Goal: Task Accomplishment & Management: Manage account settings

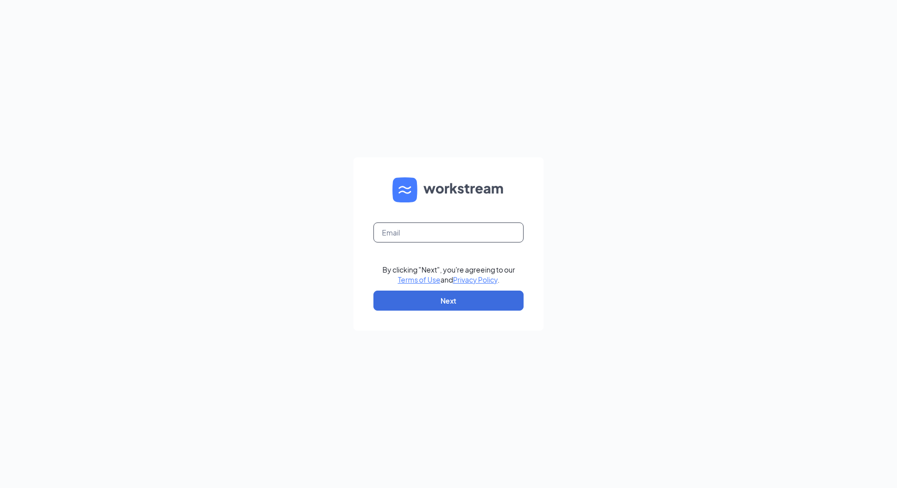
click at [449, 231] on input "text" at bounding box center [448, 232] width 150 height 20
type input "[PERSON_NAME][EMAIL_ADDRESS][DOMAIN_NAME]"
click at [456, 299] on button "Next" at bounding box center [448, 300] width 150 height 20
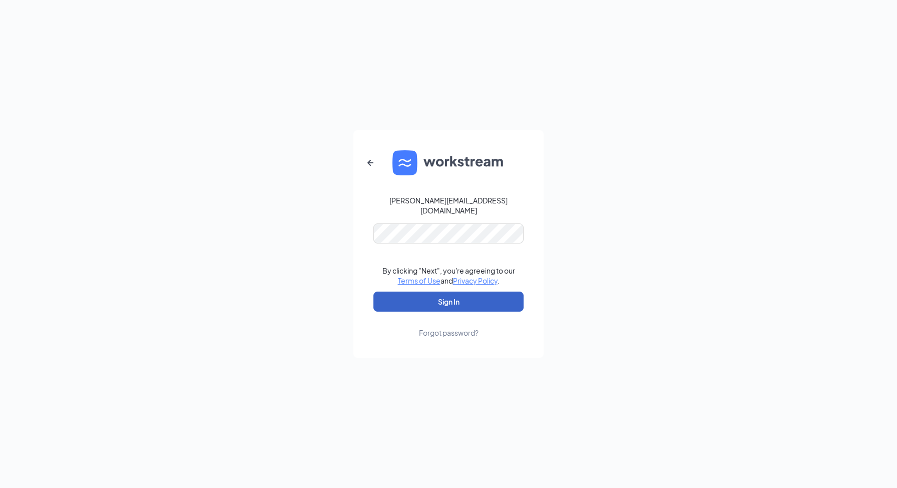
click at [453, 294] on button "Sign In" at bounding box center [448, 301] width 150 height 20
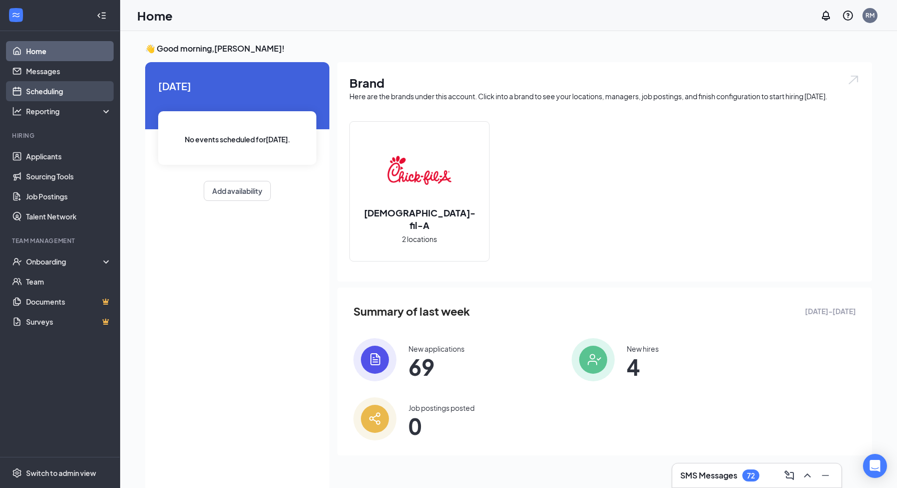
click at [44, 97] on link "Scheduling" at bounding box center [69, 91] width 86 height 20
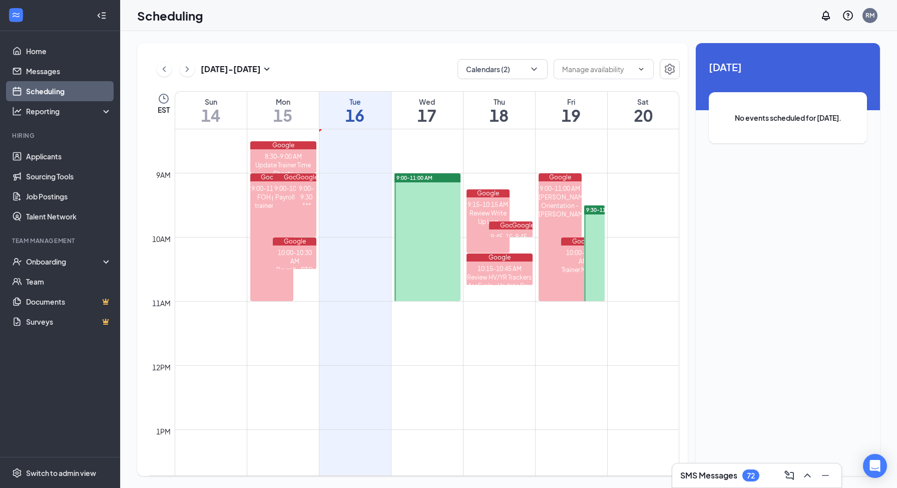
scroll to position [517, 0]
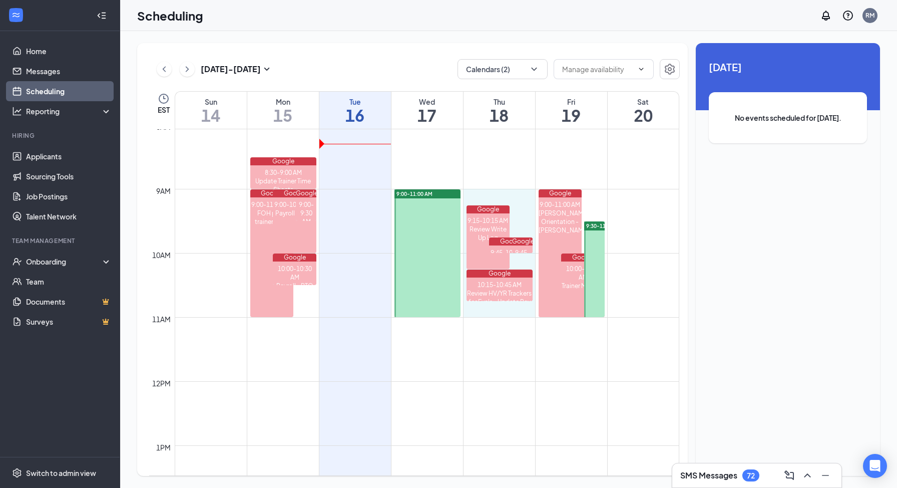
drag, startPoint x: 523, startPoint y: 191, endPoint x: 689, endPoint y: 288, distance: 191.8
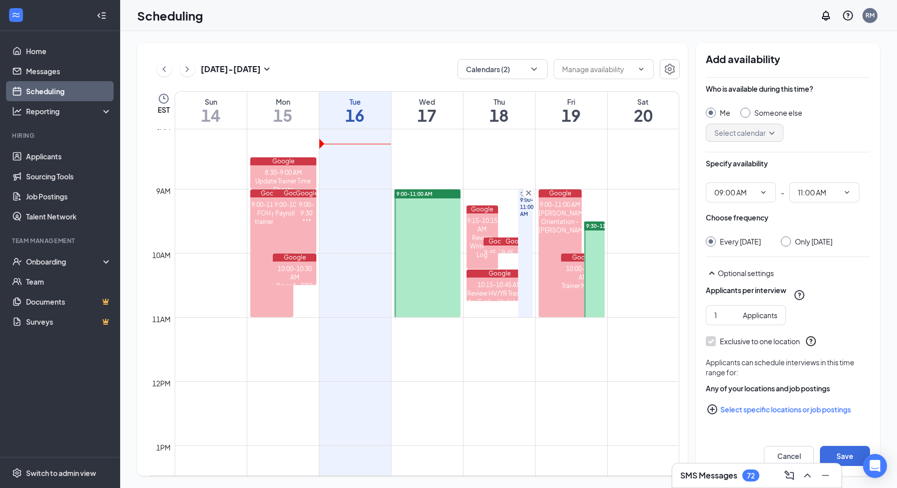
click at [791, 243] on div at bounding box center [786, 241] width 10 height 10
click at [788, 241] on input "Only Thursday, Sep 18" at bounding box center [784, 239] width 7 height 7
radio input "true"
radio input "false"
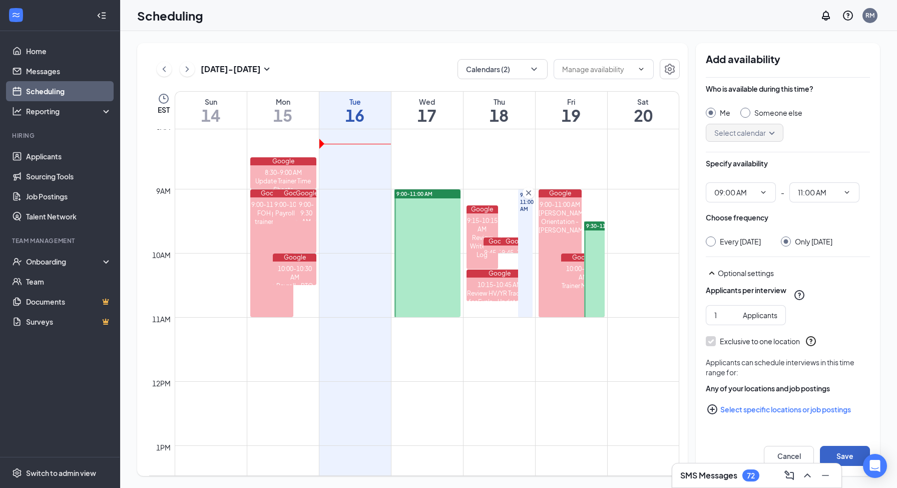
click at [856, 456] on button "Save" at bounding box center [845, 456] width 50 height 20
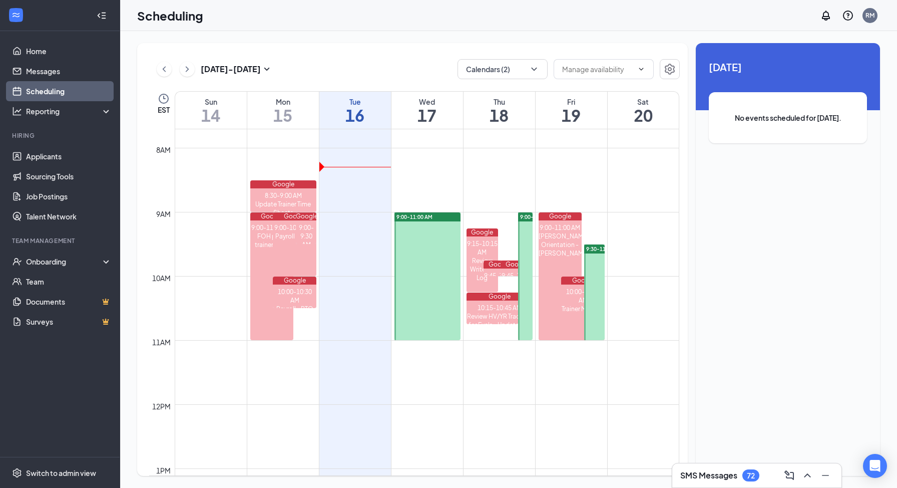
scroll to position [490, 0]
